Goal: Find specific page/section: Find specific page/section

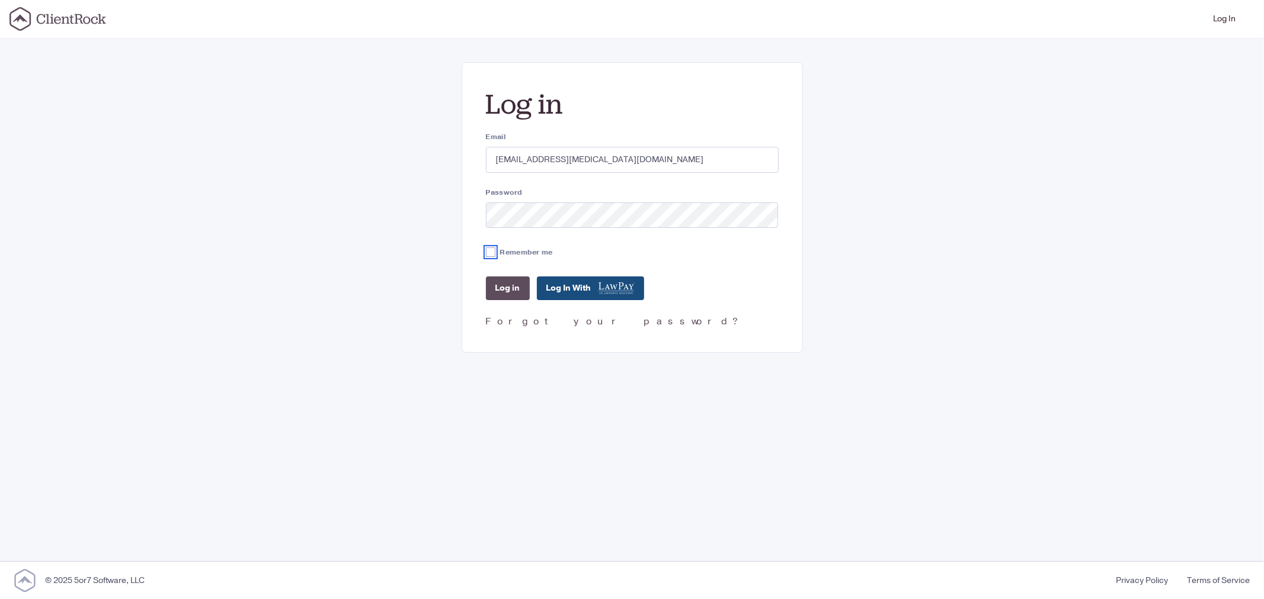
click at [489, 253] on input "Remember me" at bounding box center [490, 252] width 9 height 9
checkbox input "true"
click at [501, 295] on input "Log in" at bounding box center [508, 289] width 44 height 24
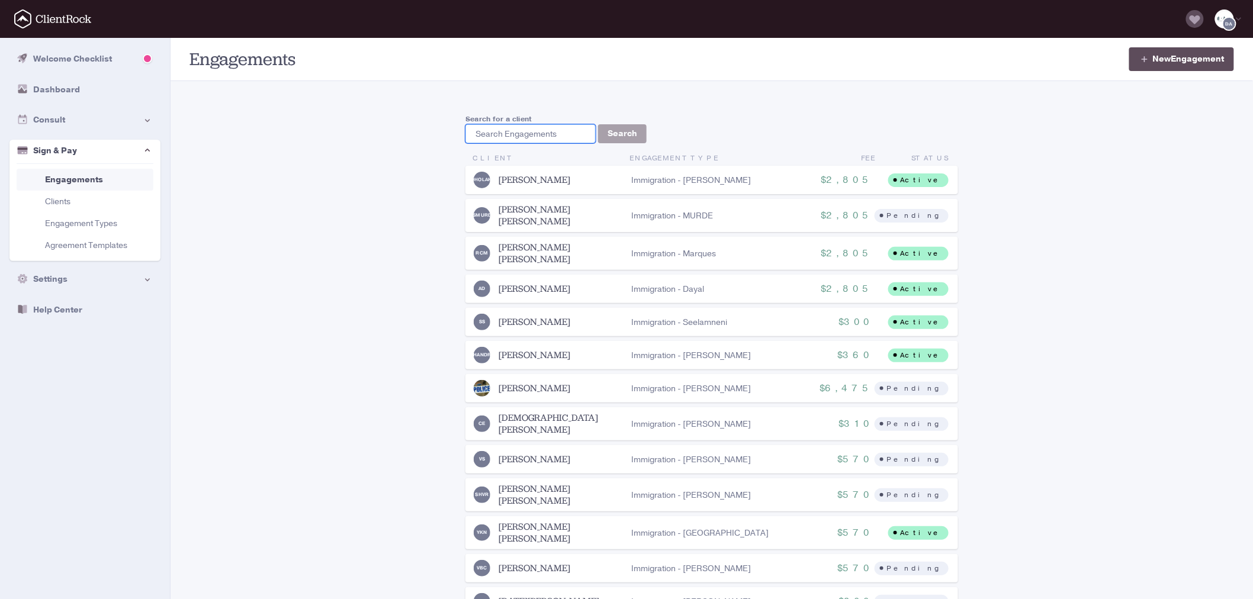
paste input "[PERSON_NAME][EMAIL_ADDRESS][PERSON_NAME][DOMAIN_NAME]"
type input "[PERSON_NAME][EMAIL_ADDRESS][PERSON_NAME][DOMAIN_NAME]"
click at [608, 126] on button "Search" at bounding box center [622, 133] width 49 height 19
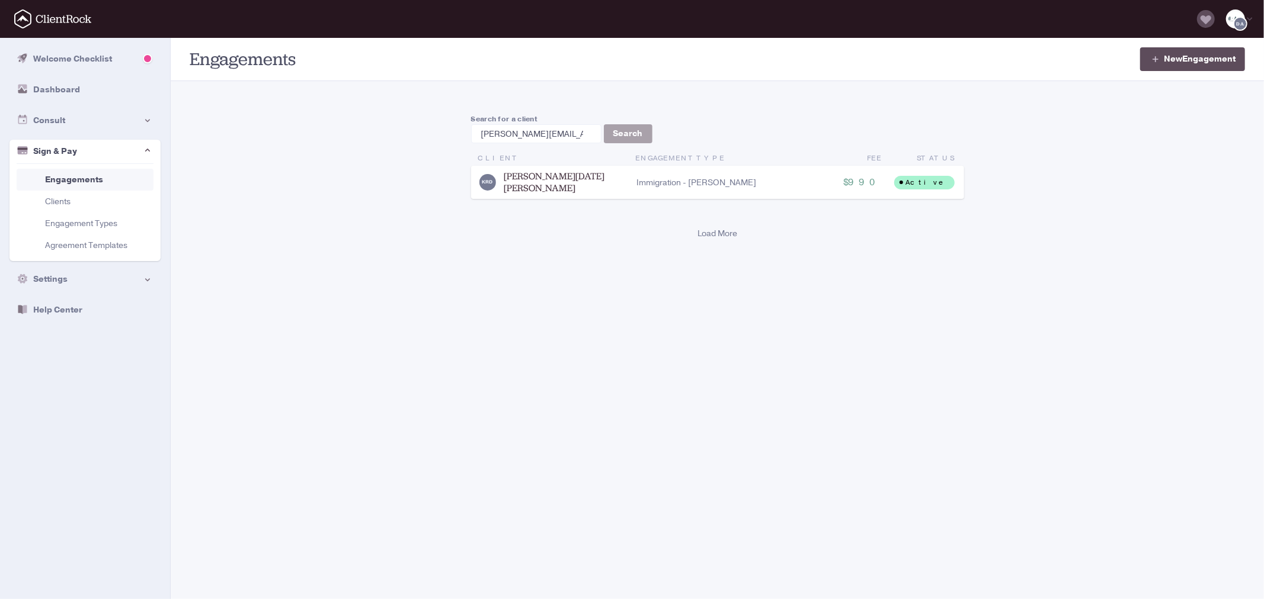
click at [525, 181] on link "[PERSON_NAME][DATE] [PERSON_NAME]" at bounding box center [570, 183] width 133 height 24
